Goal: Find specific page/section: Find specific page/section

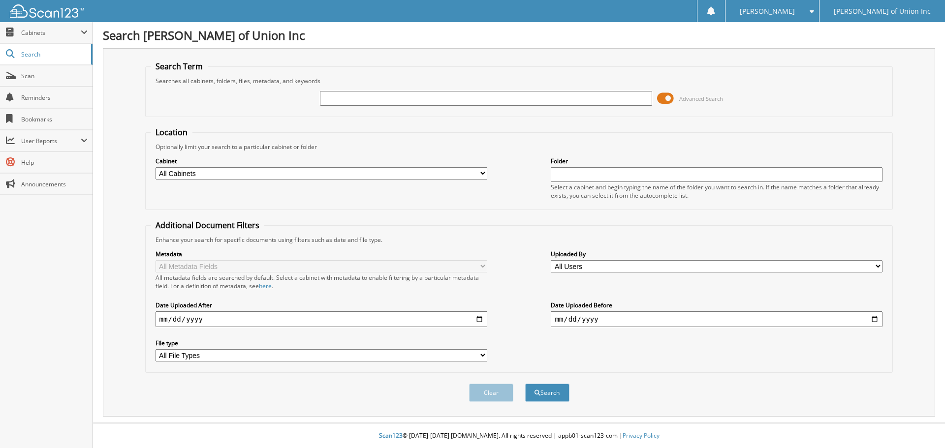
click at [338, 97] on input "text" at bounding box center [486, 98] width 332 height 15
type input "[US_VEHICLE_IDENTIFICATION_NUMBER]"
click at [335, 169] on select "All Cabinets ACCOUNTS PAYABLE CAR DEALS CASHIER REPORTS EMPLOYEE HANDBOOK FORMS…" at bounding box center [322, 173] width 332 height 12
select select "1839"
click at [156, 167] on select "All Cabinets ACCOUNTS PAYABLE CAR DEALS CASHIER REPORTS EMPLOYEE HANDBOOK FORMS…" at bounding box center [322, 173] width 332 height 12
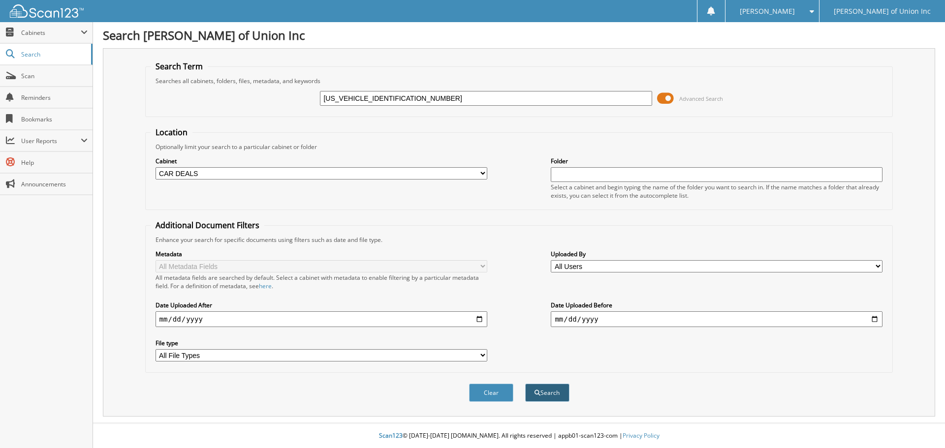
click at [557, 394] on button "Search" at bounding box center [547, 393] width 44 height 18
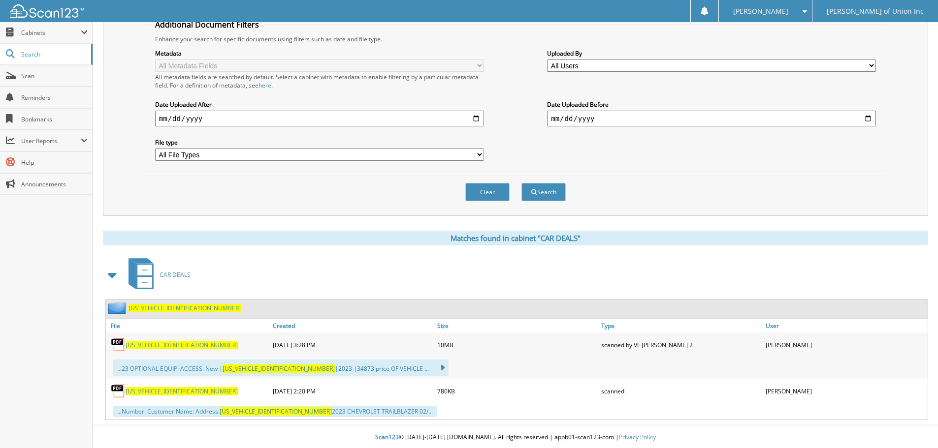
scroll to position [203, 0]
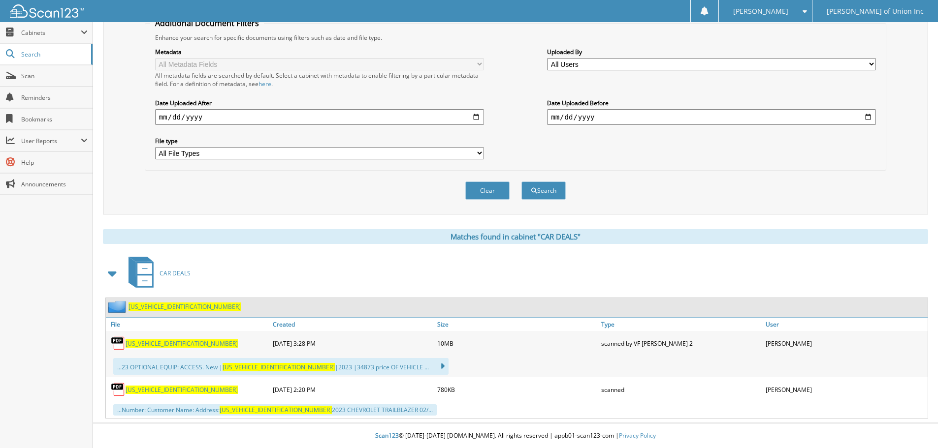
click at [155, 344] on span "[US_VEHICLE_IDENTIFICATION_NUMBER]" at bounding box center [182, 344] width 112 height 8
drag, startPoint x: 170, startPoint y: 341, endPoint x: 119, endPoint y: 343, distance: 51.2
click at [119, 343] on img at bounding box center [118, 343] width 15 height 15
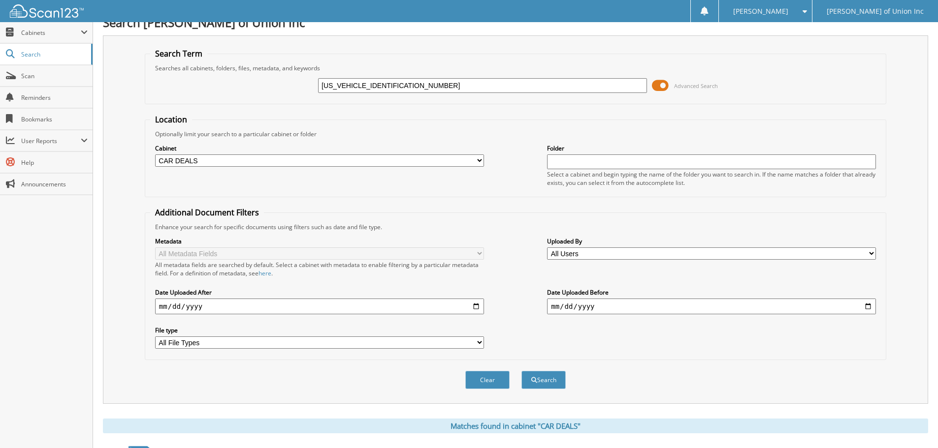
scroll to position [6, 0]
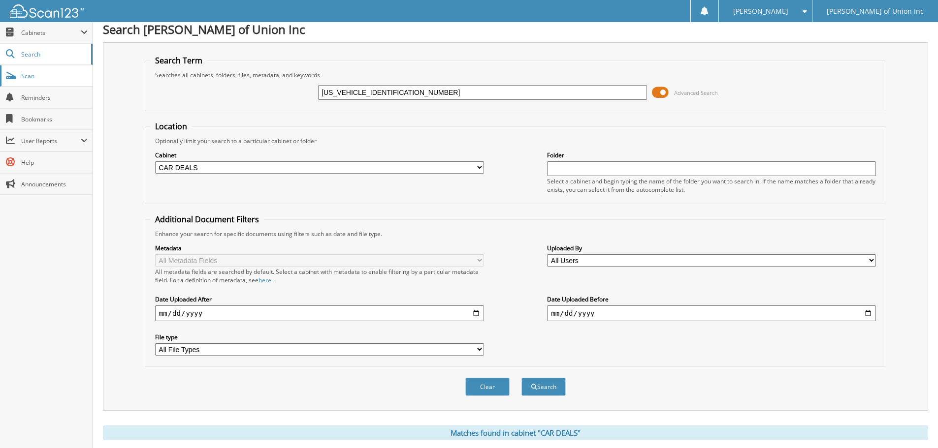
click at [32, 69] on link "Scan" at bounding box center [46, 75] width 93 height 21
